Goal: Transaction & Acquisition: Download file/media

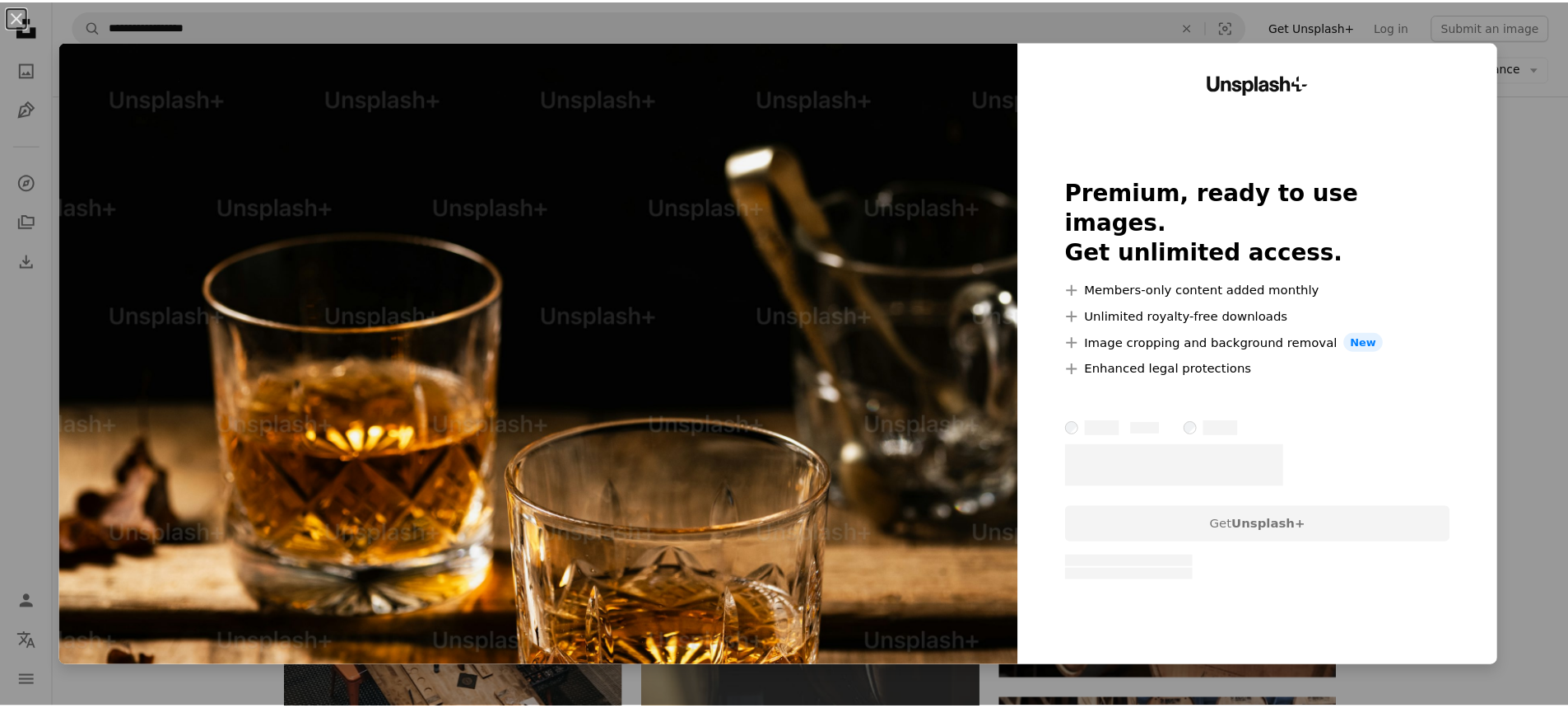
scroll to position [412, 0]
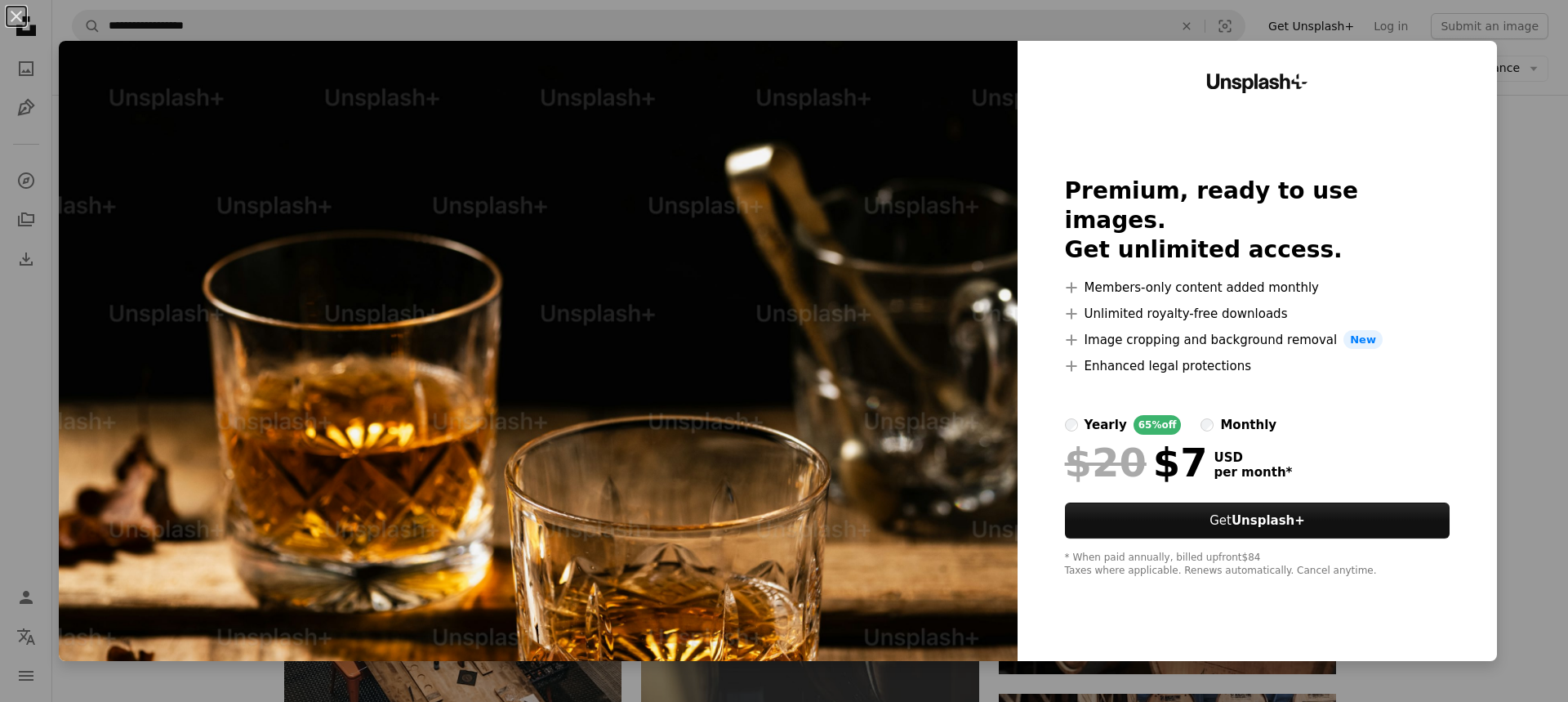
click at [1525, 157] on div "An X shape Unsplash+ Premium, ready to use images. Get unlimited access. A plus…" at bounding box center [784, 351] width 1568 height 702
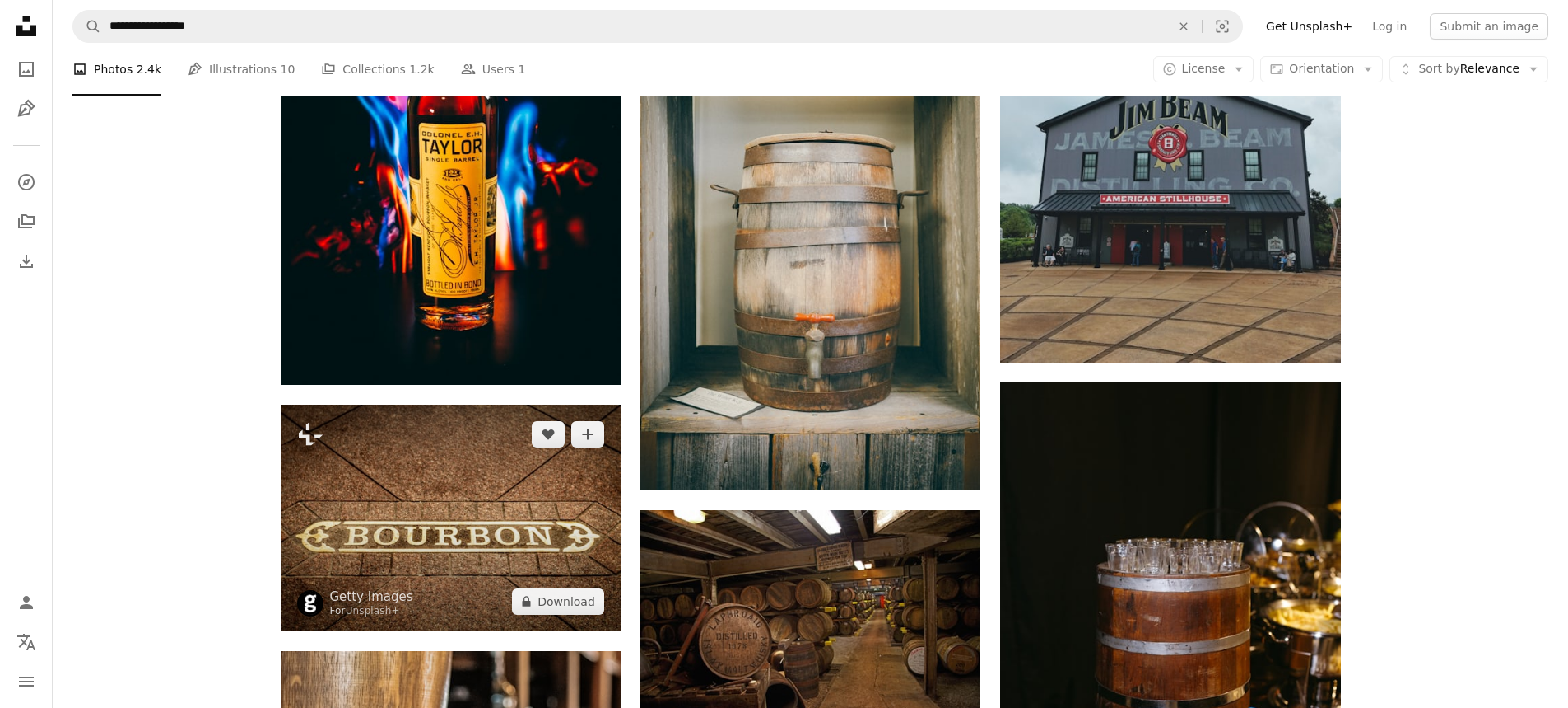
scroll to position [1895, 0]
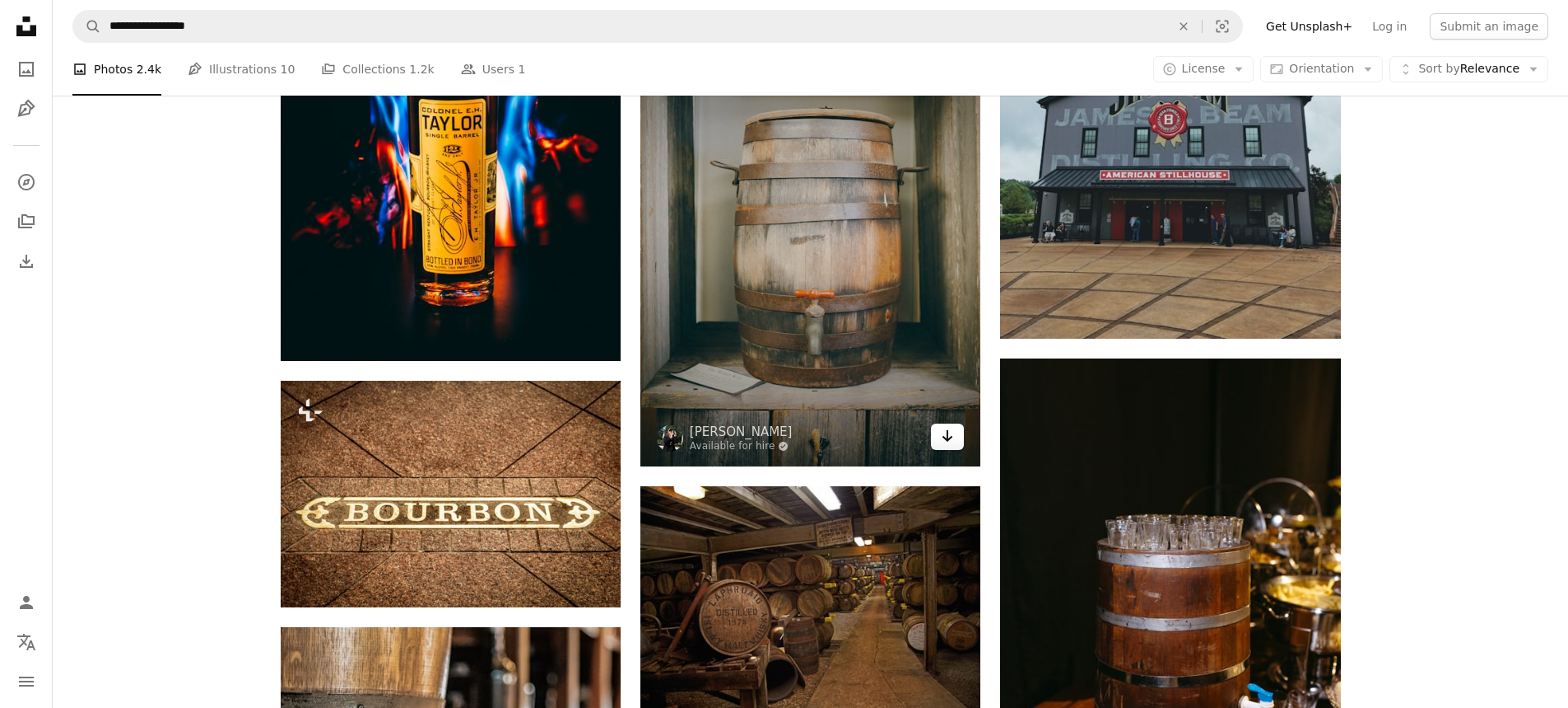
click at [950, 439] on icon "Download" at bounding box center [947, 436] width 10 height 11
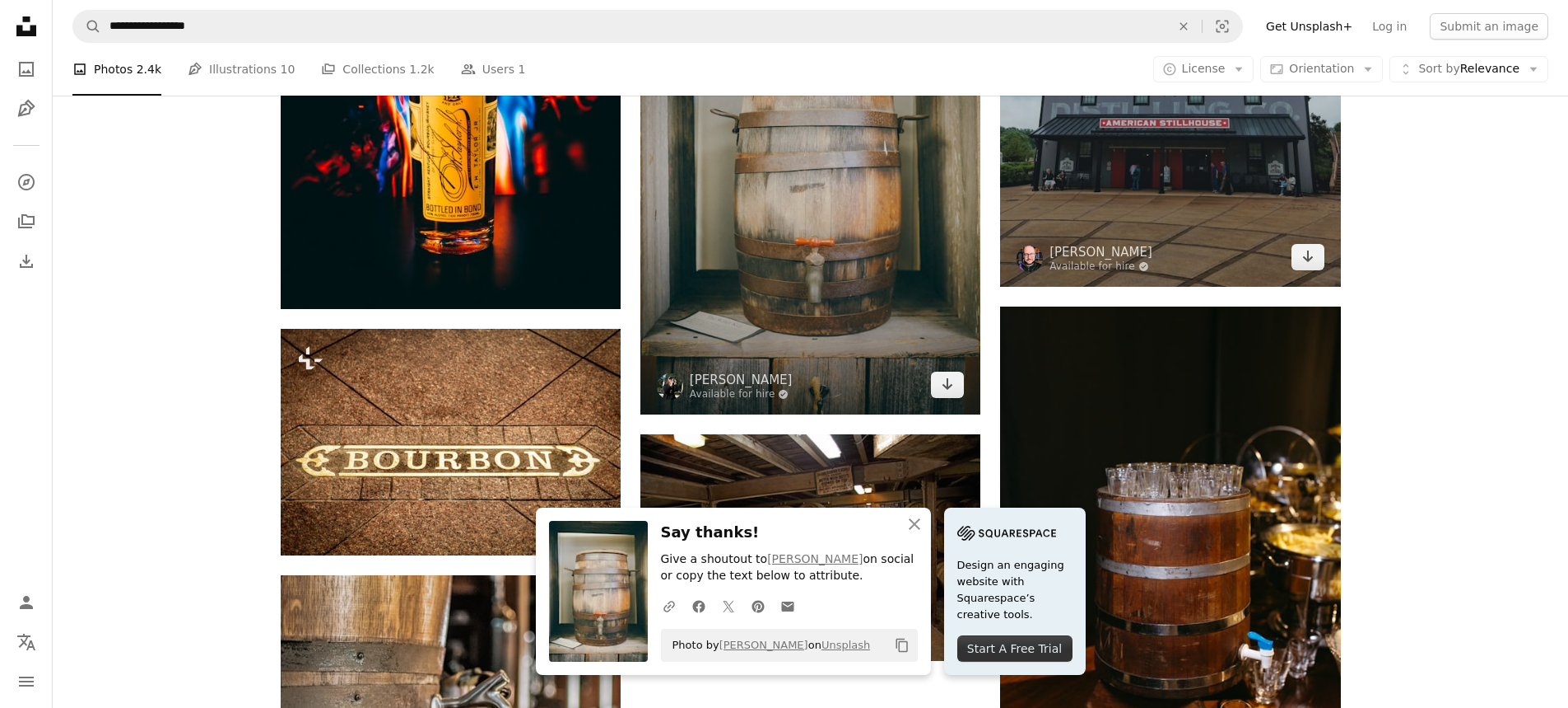
scroll to position [2059, 0]
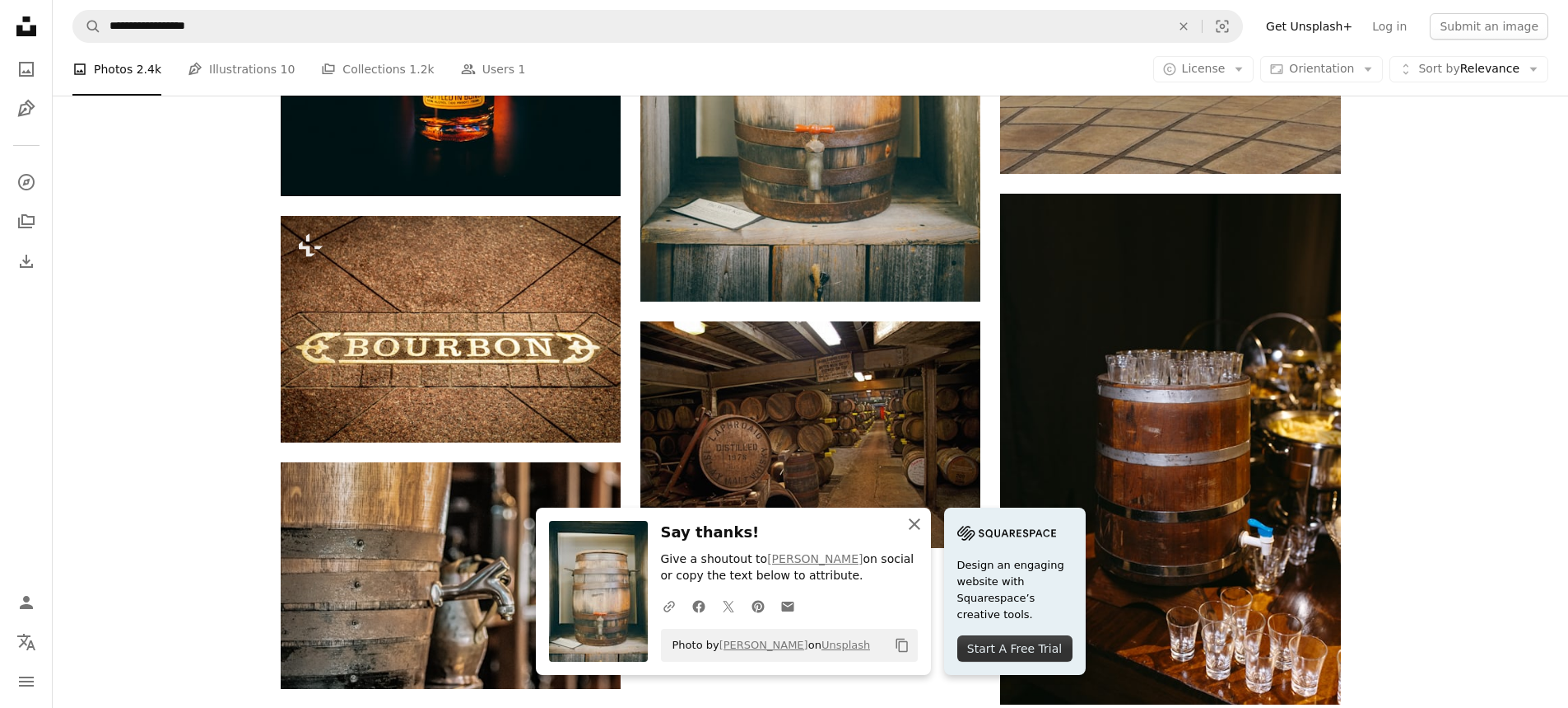
click at [910, 521] on icon "An X shape" at bounding box center [914, 523] width 20 height 20
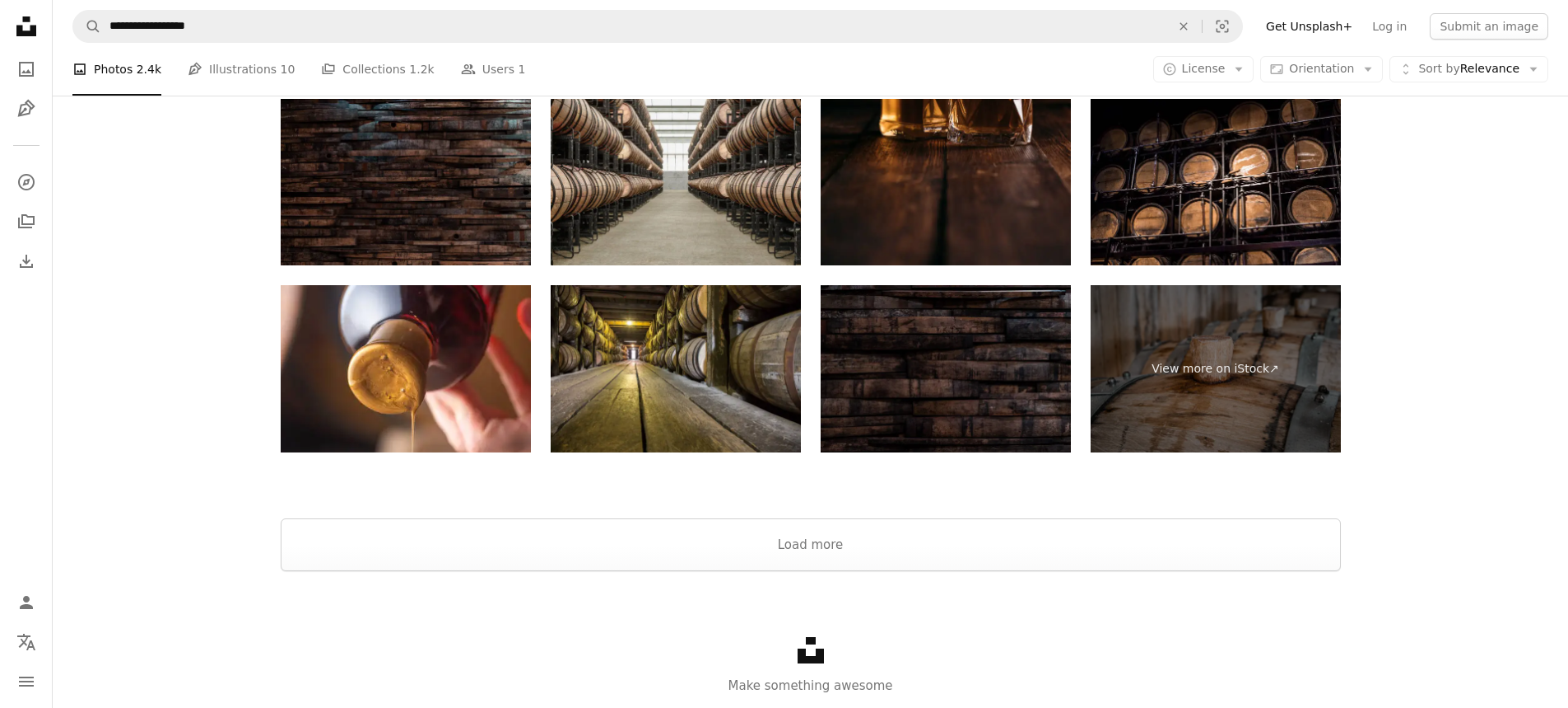
scroll to position [3285, 0]
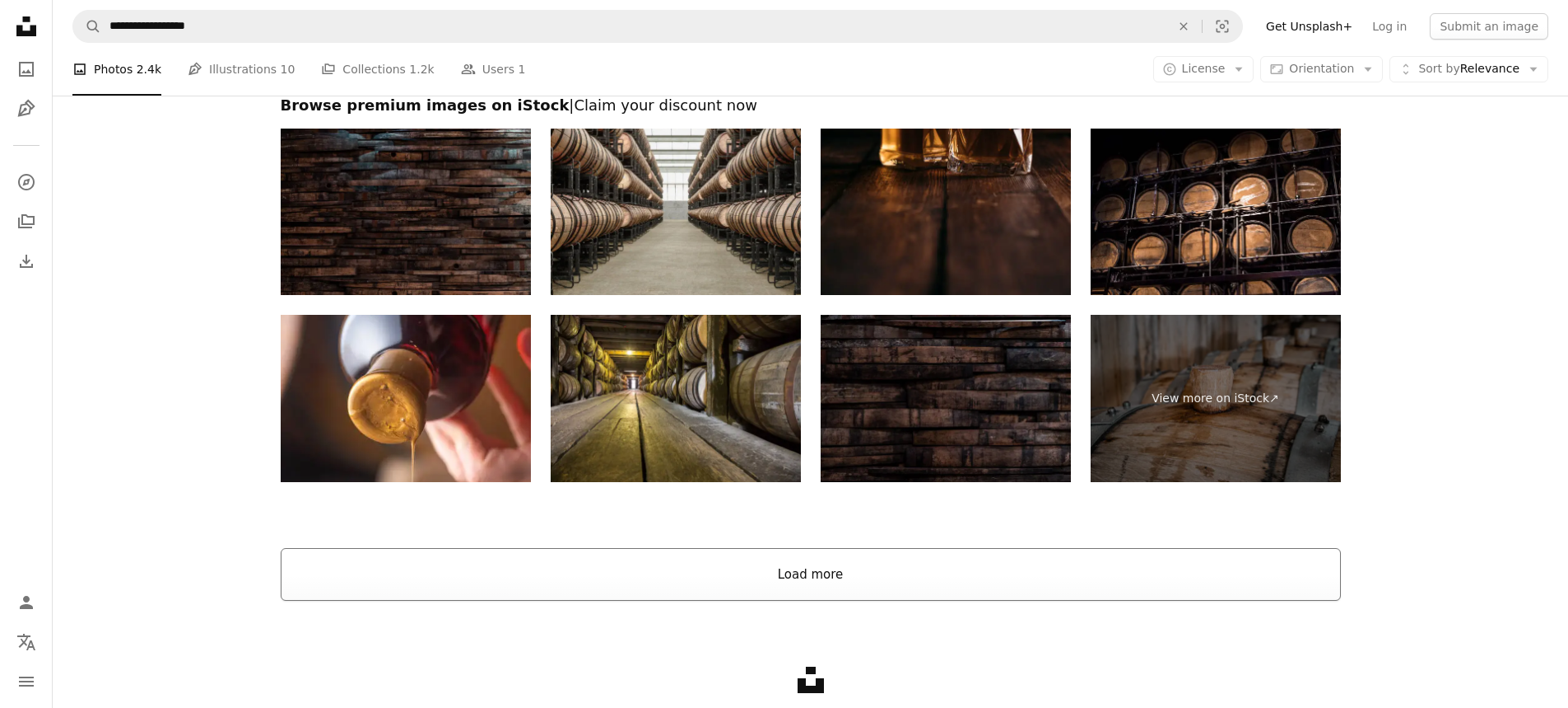
click at [878, 570] on button "Load more" at bounding box center [811, 574] width 1060 height 53
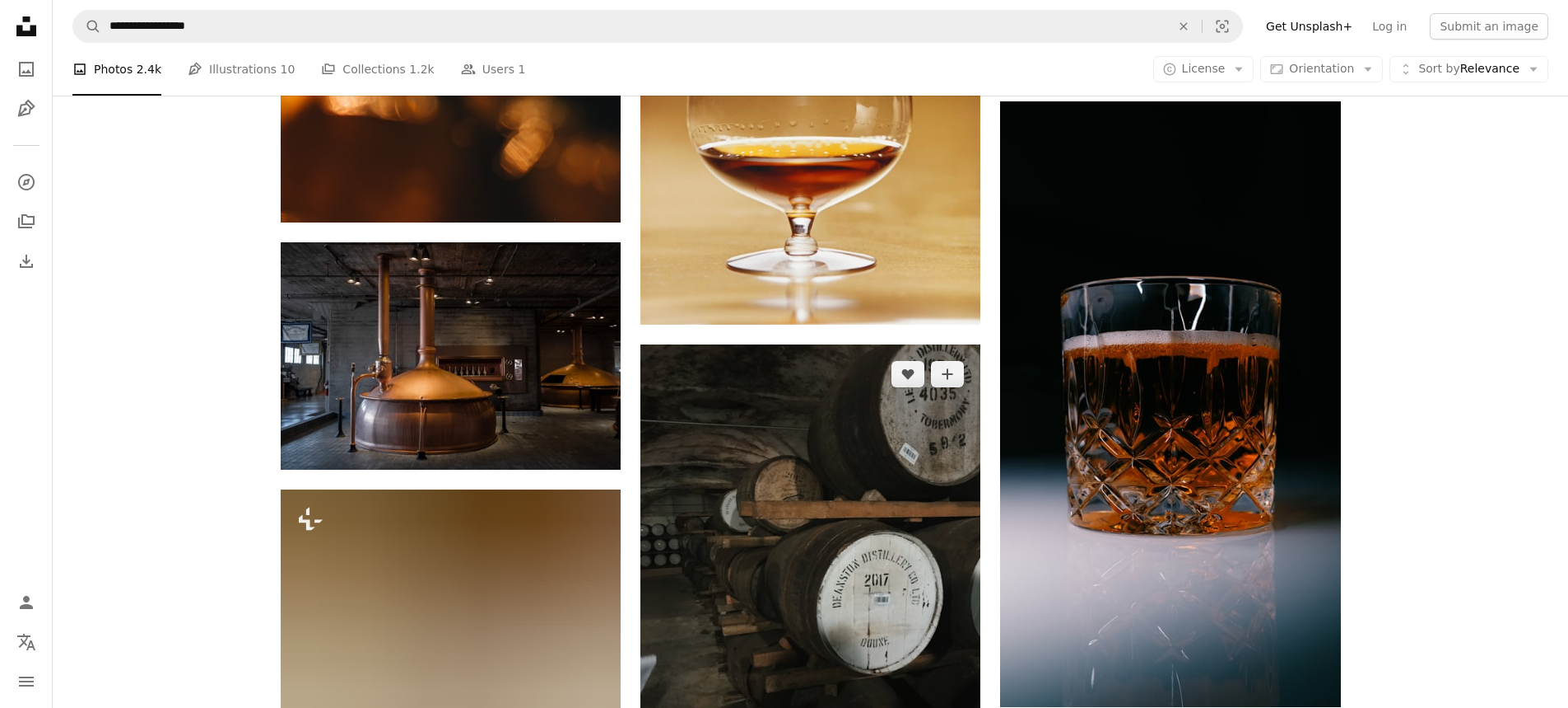
scroll to position [3203, 0]
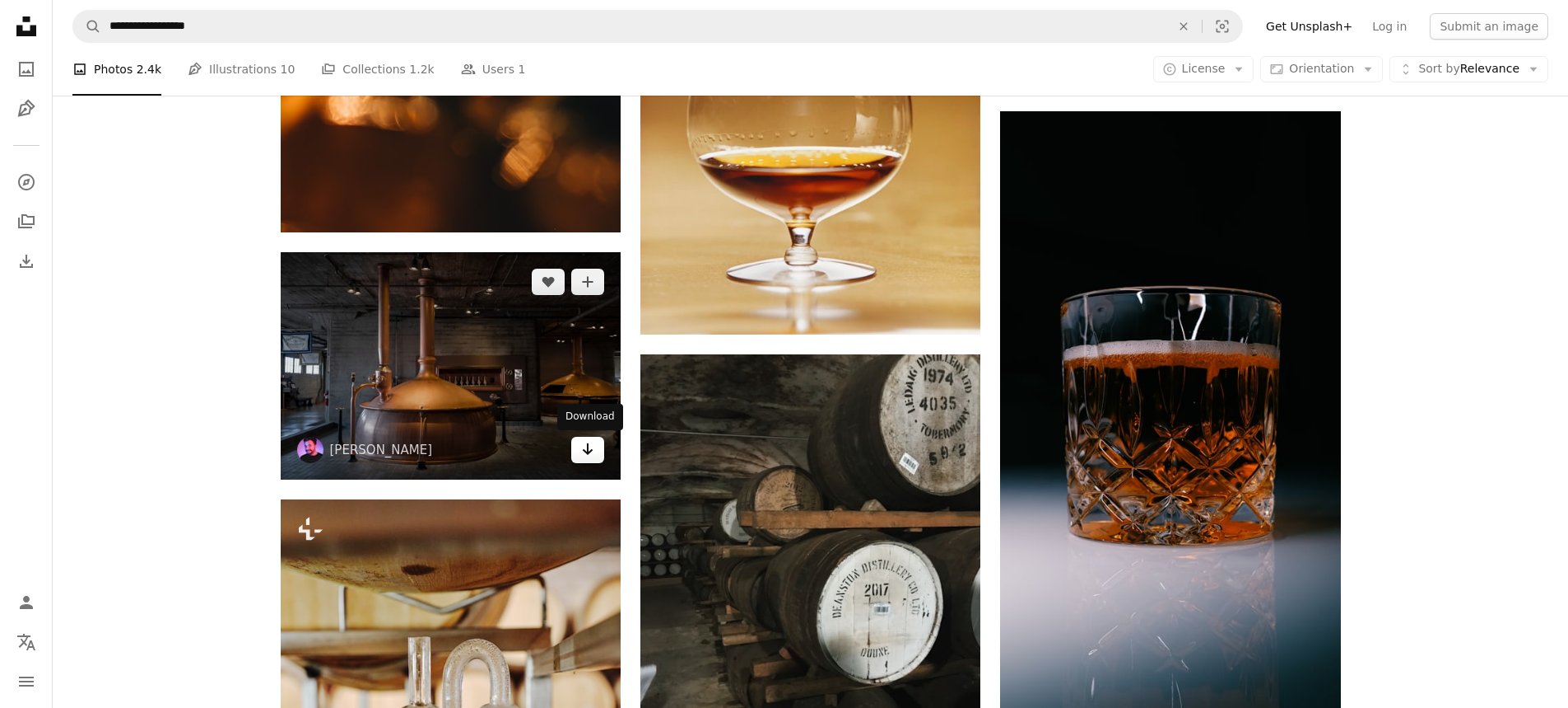
click at [591, 450] on icon "Download" at bounding box center [587, 449] width 10 height 11
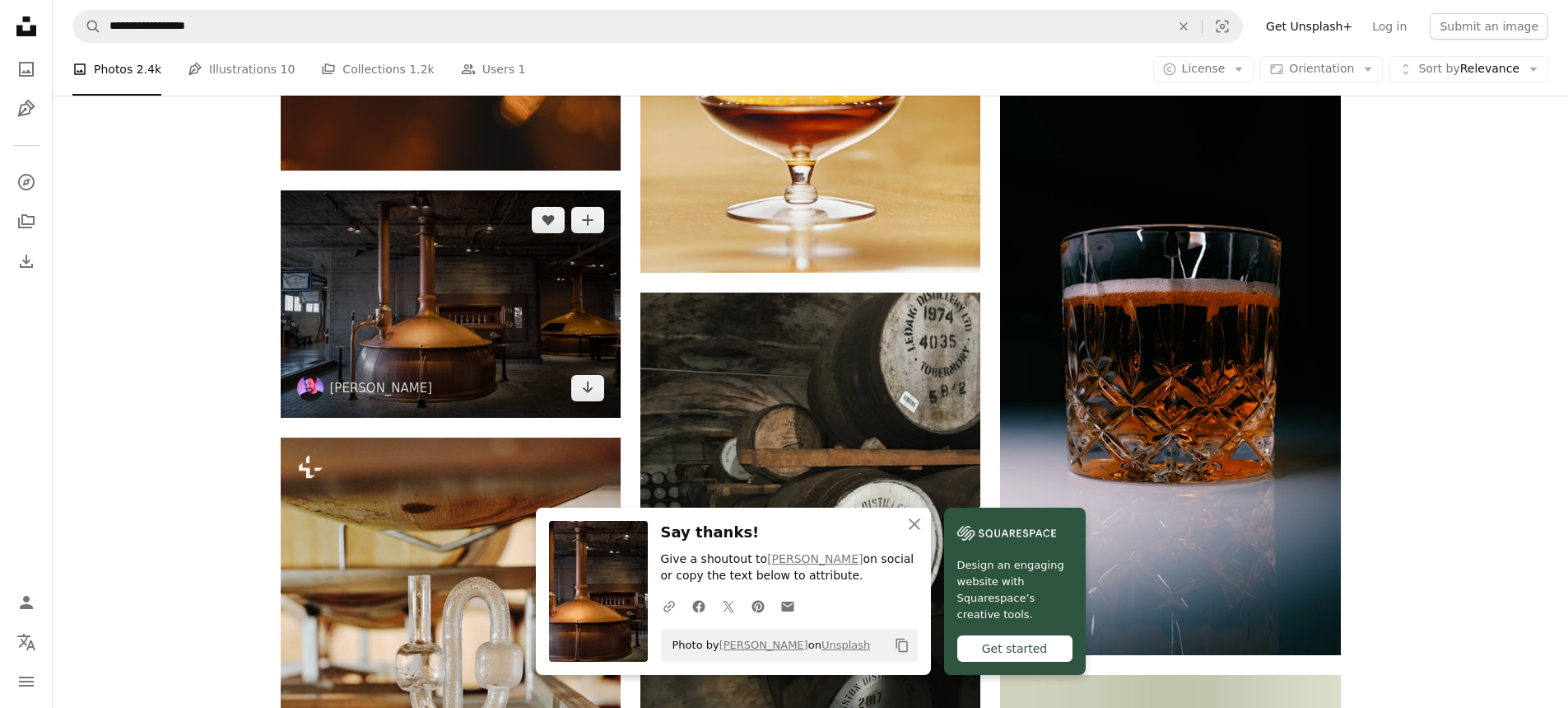
scroll to position [3367, 0]
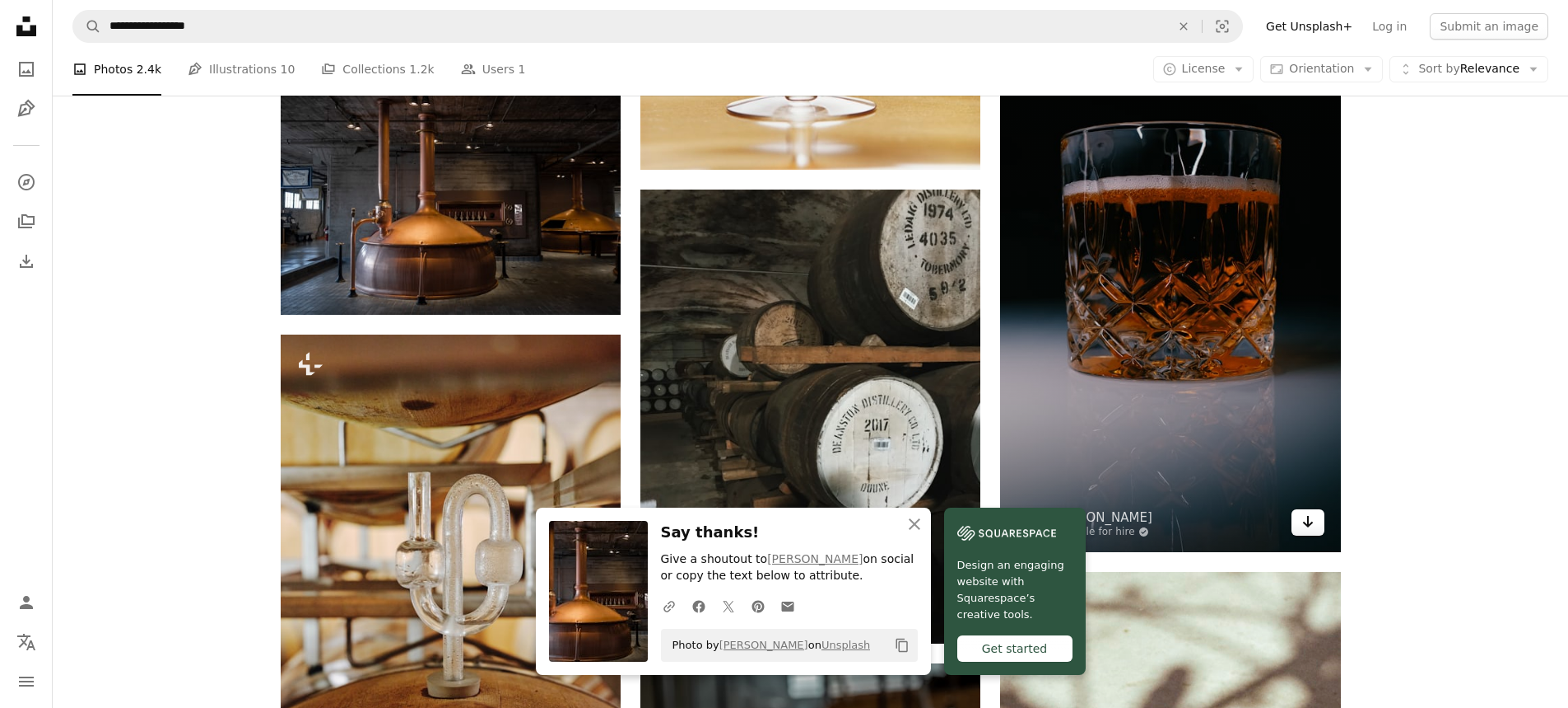
click at [1317, 524] on link "Arrow pointing down" at bounding box center [1307, 522] width 33 height 26
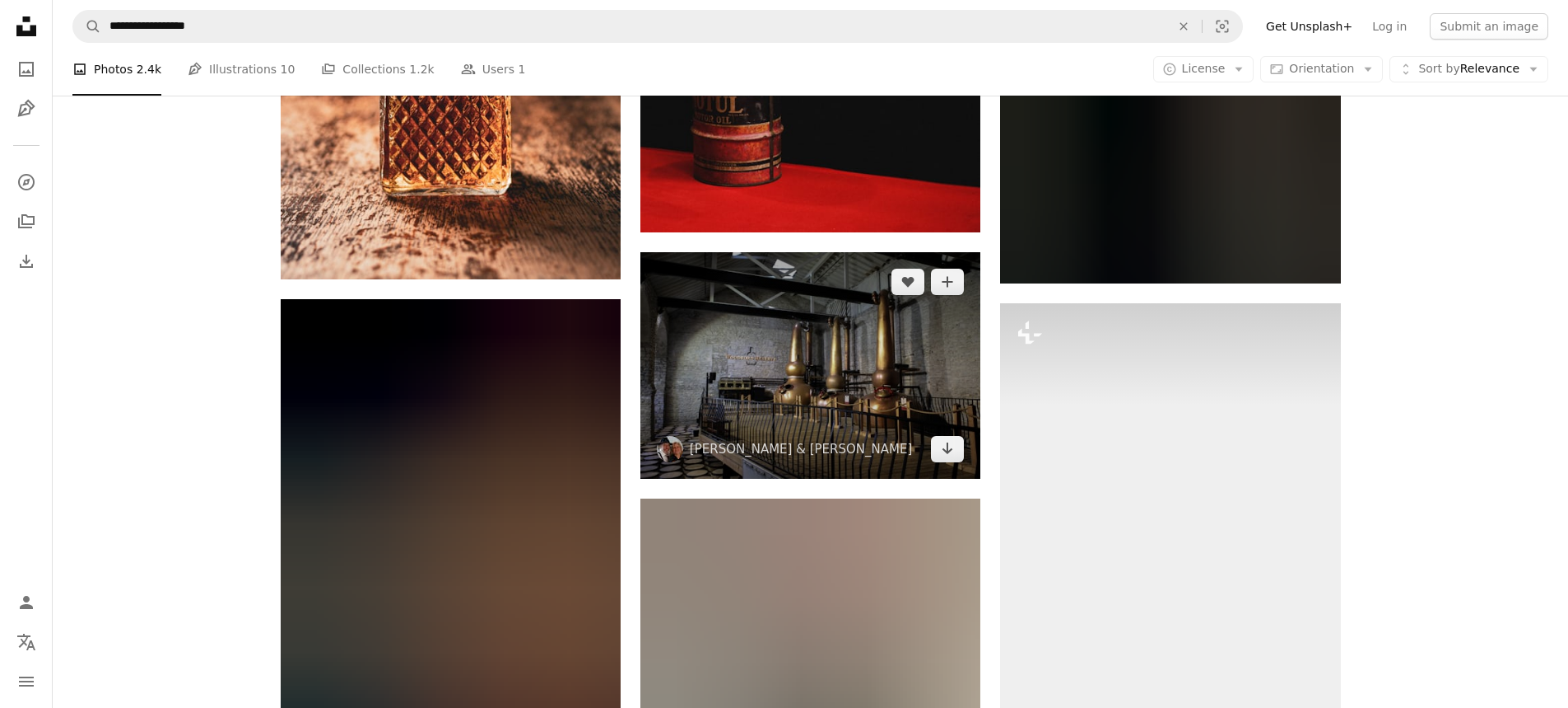
scroll to position [5673, 0]
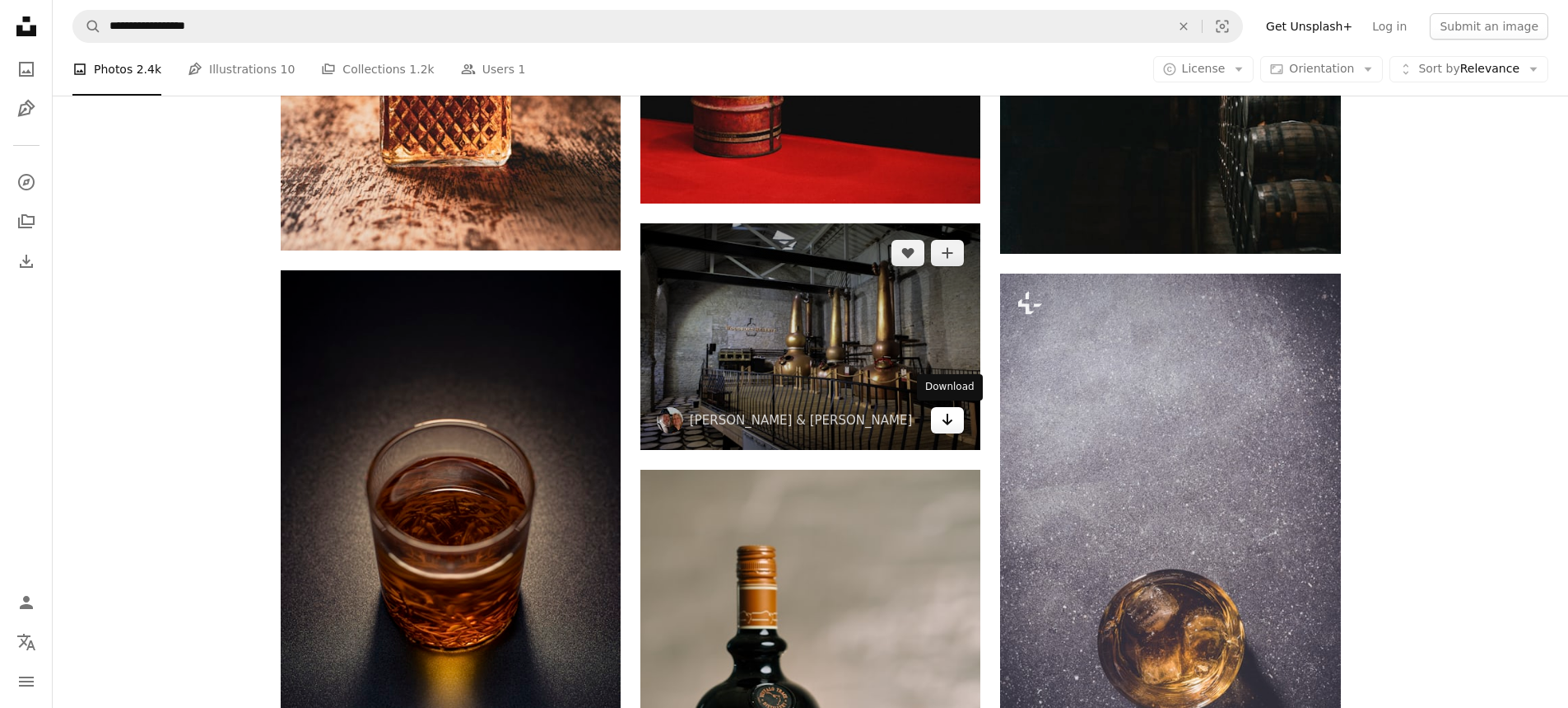
click at [943, 421] on icon "Download" at bounding box center [947, 419] width 10 height 11
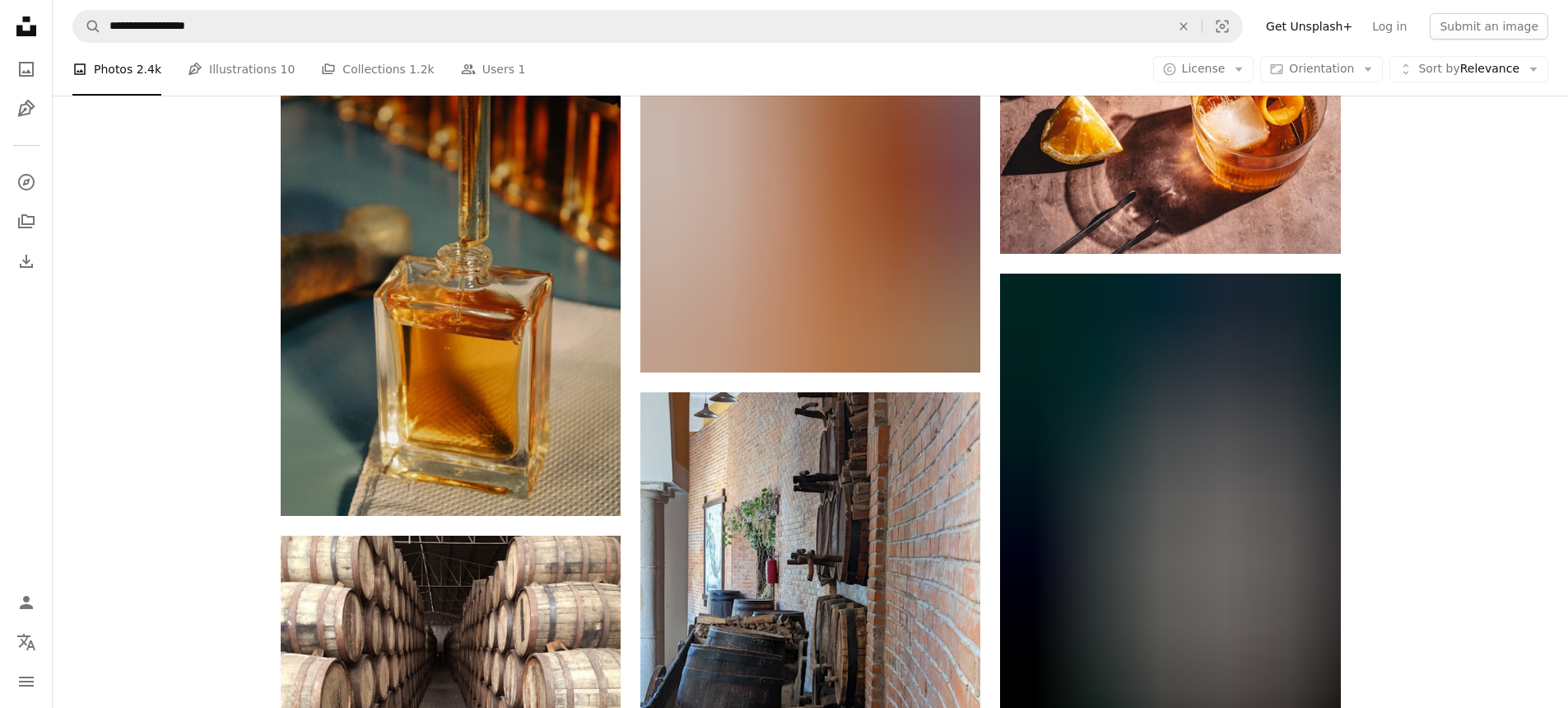
scroll to position [11028, 0]
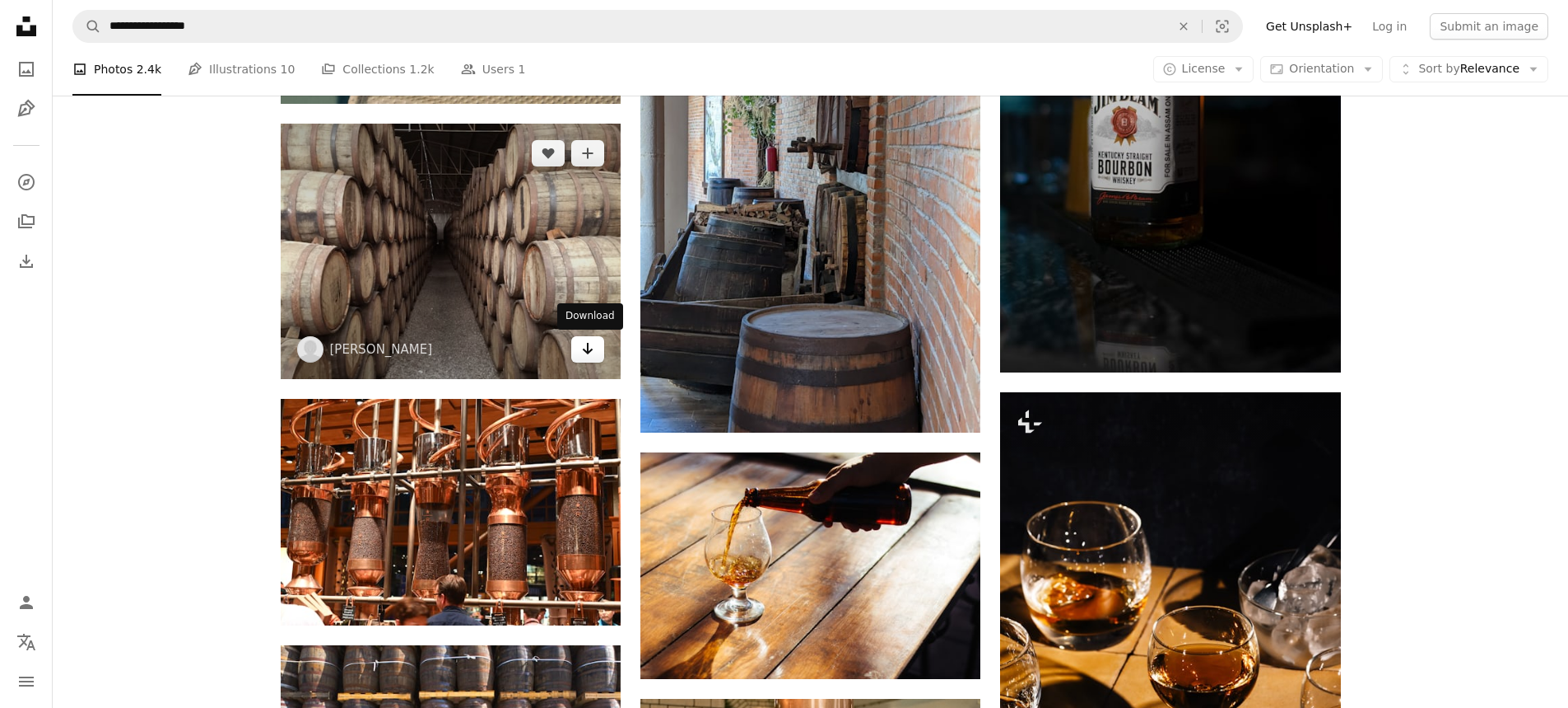
click at [593, 347] on icon "Arrow pointing down" at bounding box center [587, 348] width 13 height 20
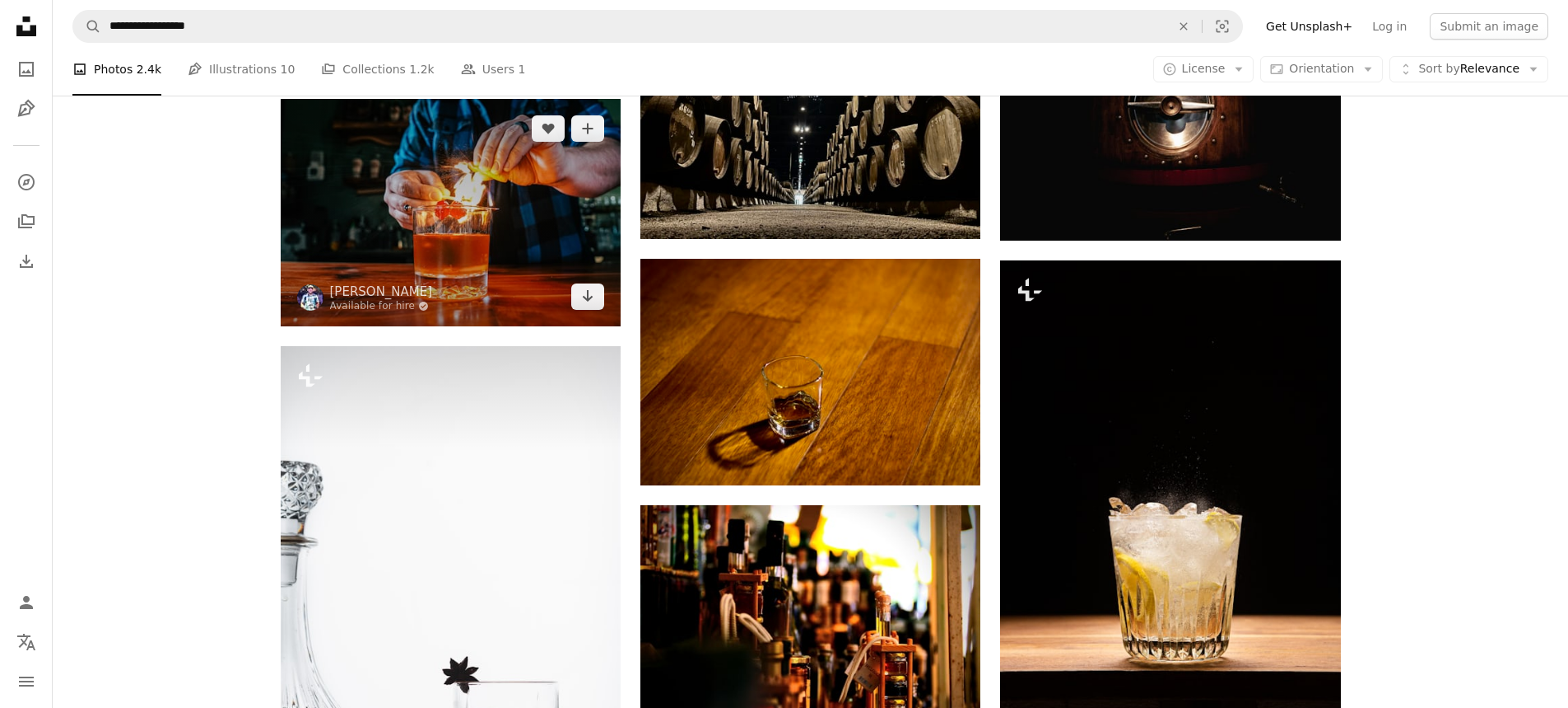
scroll to position [14249, 0]
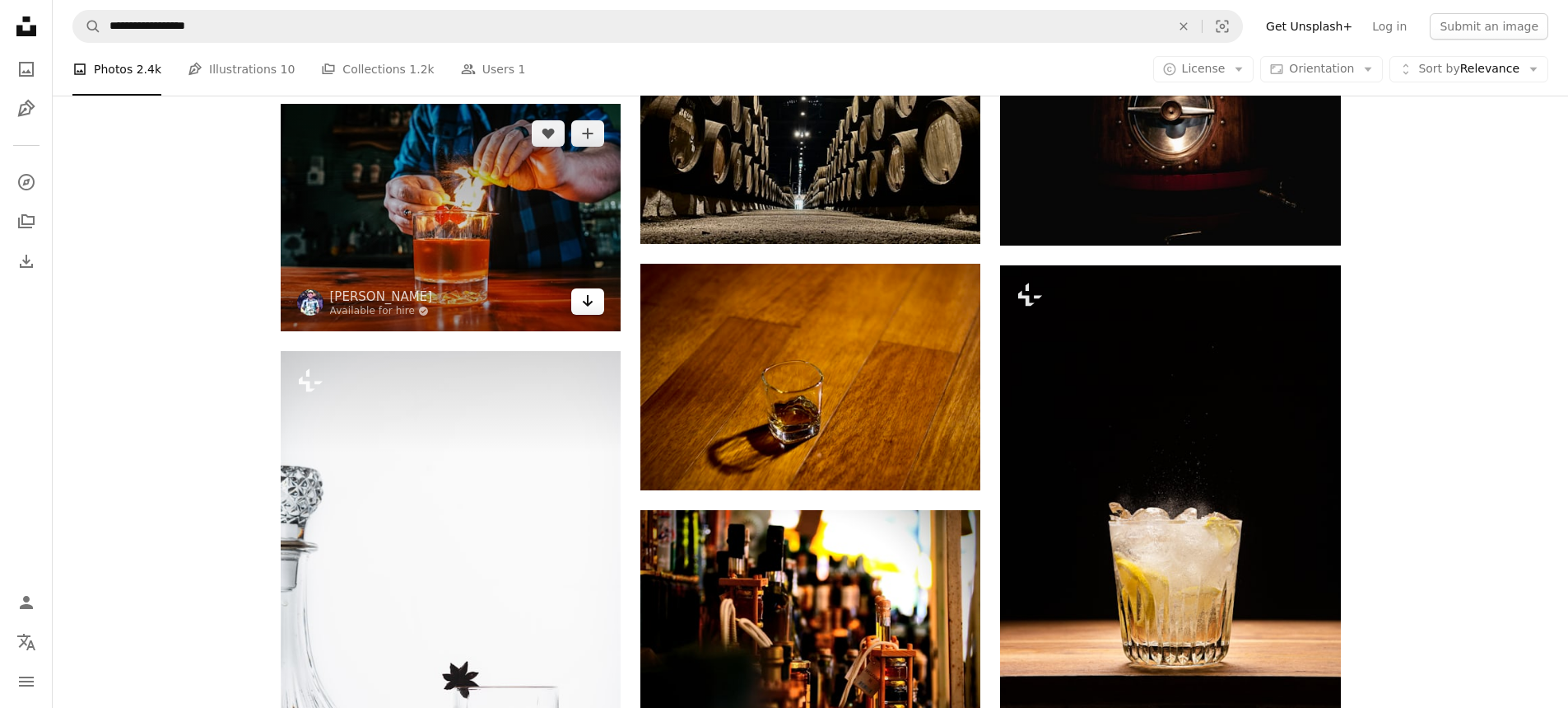
click at [593, 299] on icon "Arrow pointing down" at bounding box center [587, 300] width 13 height 20
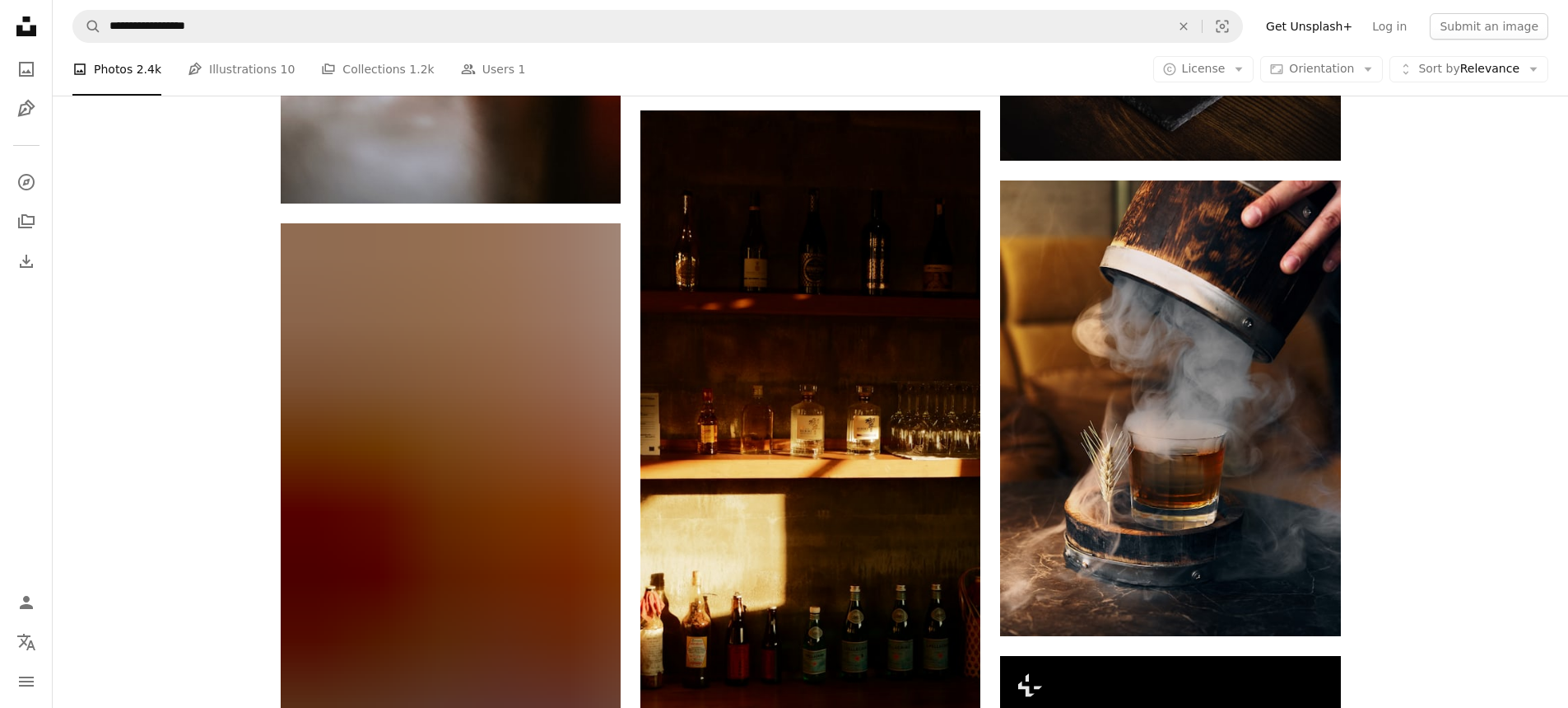
scroll to position [15897, 0]
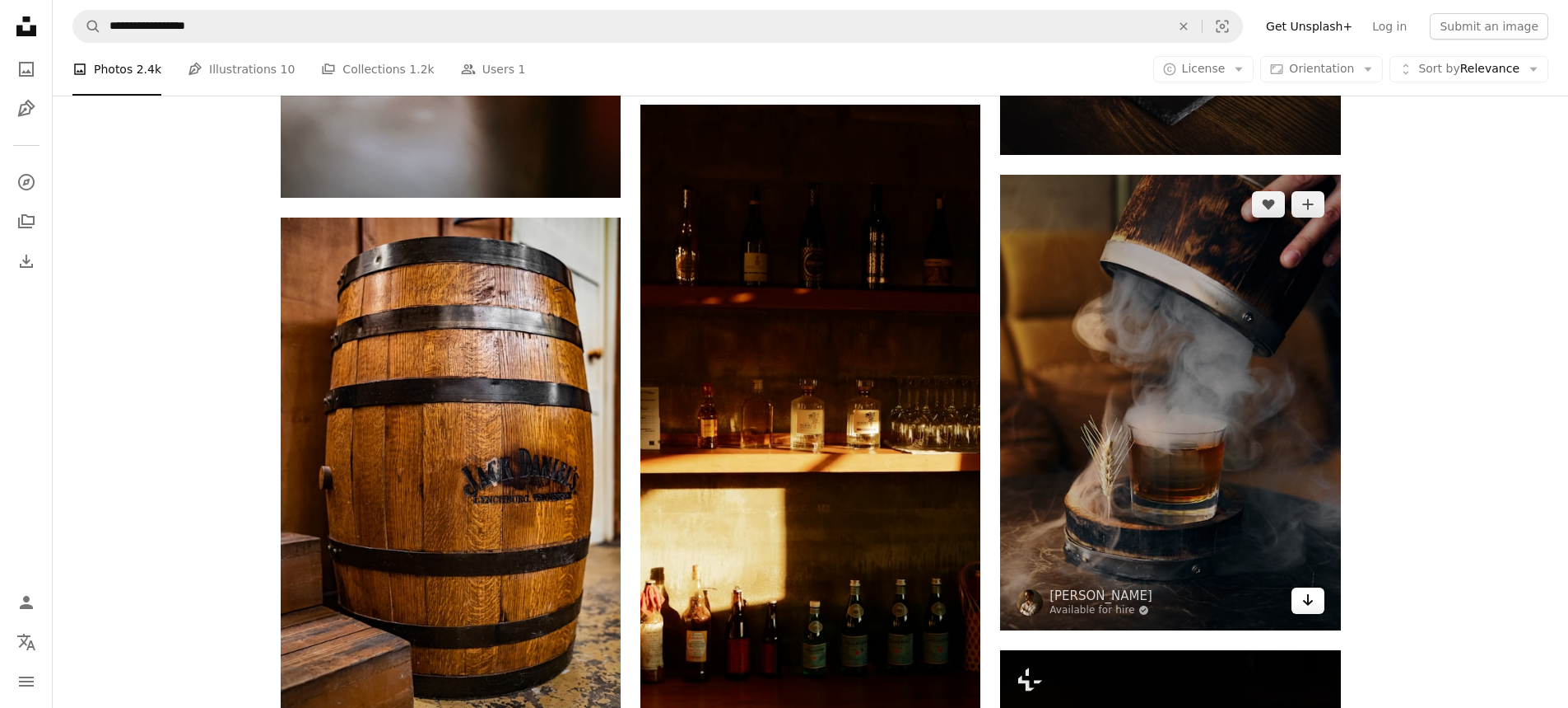
click at [1310, 601] on icon "Download" at bounding box center [1307, 599] width 10 height 11
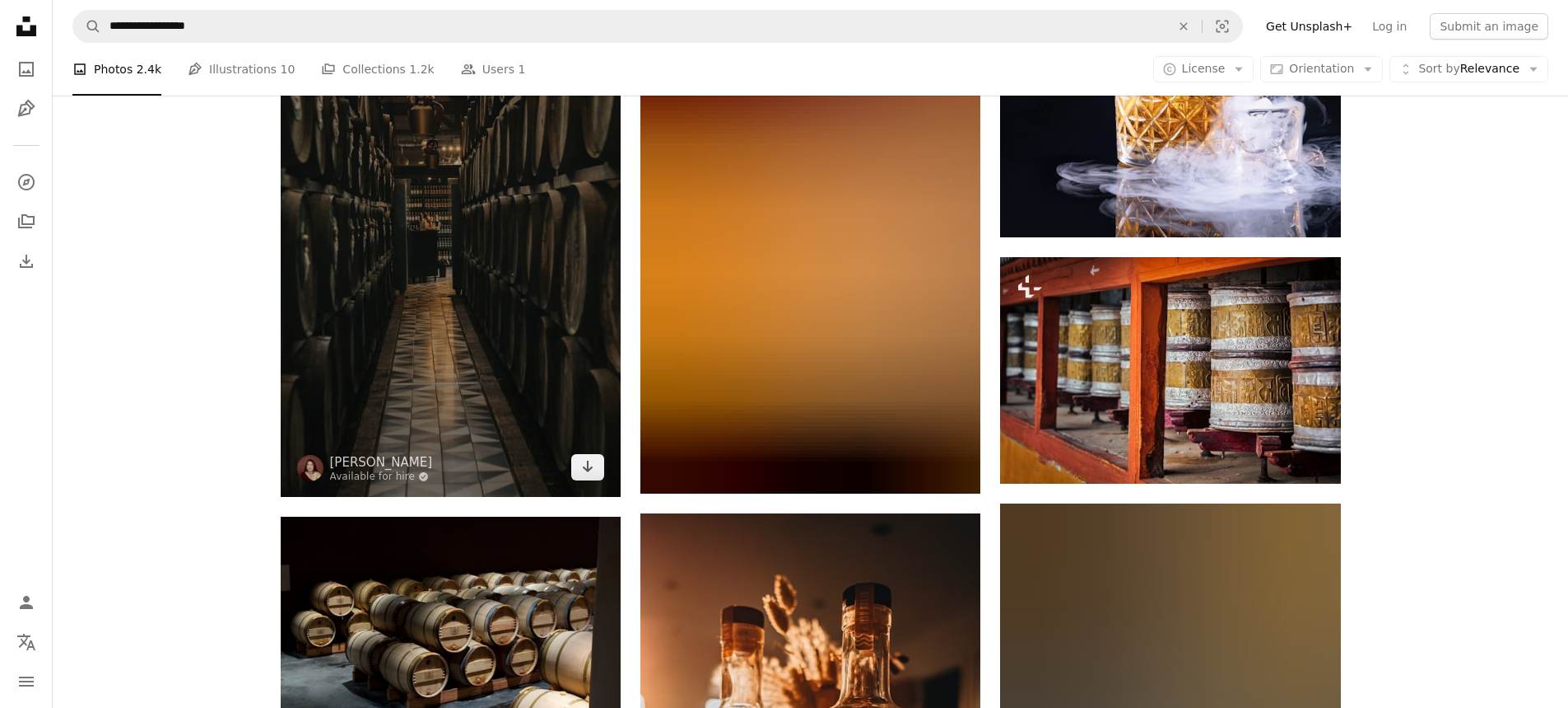
scroll to position [18697, 0]
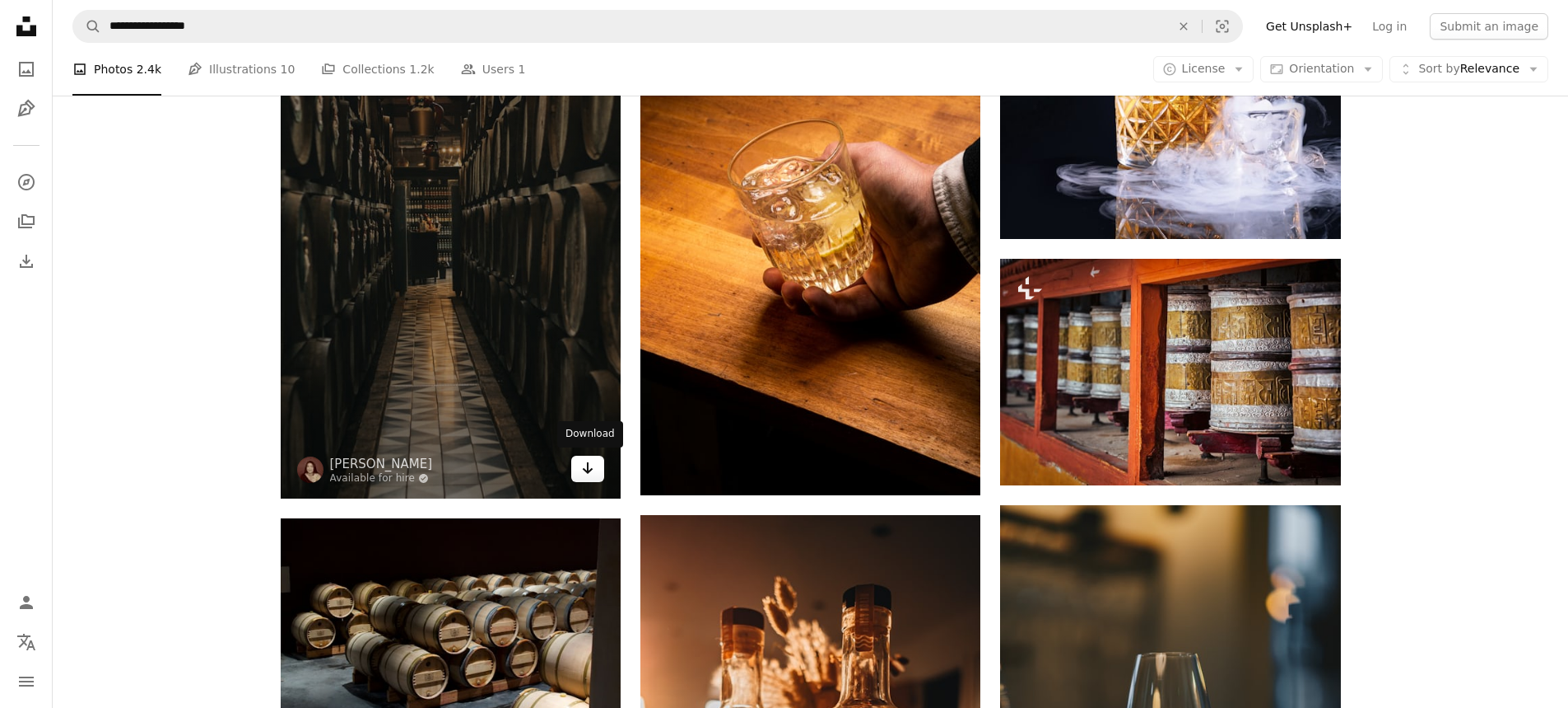
click at [588, 470] on icon "Download" at bounding box center [587, 468] width 10 height 11
